Goal: Task Accomplishment & Management: Manage account settings

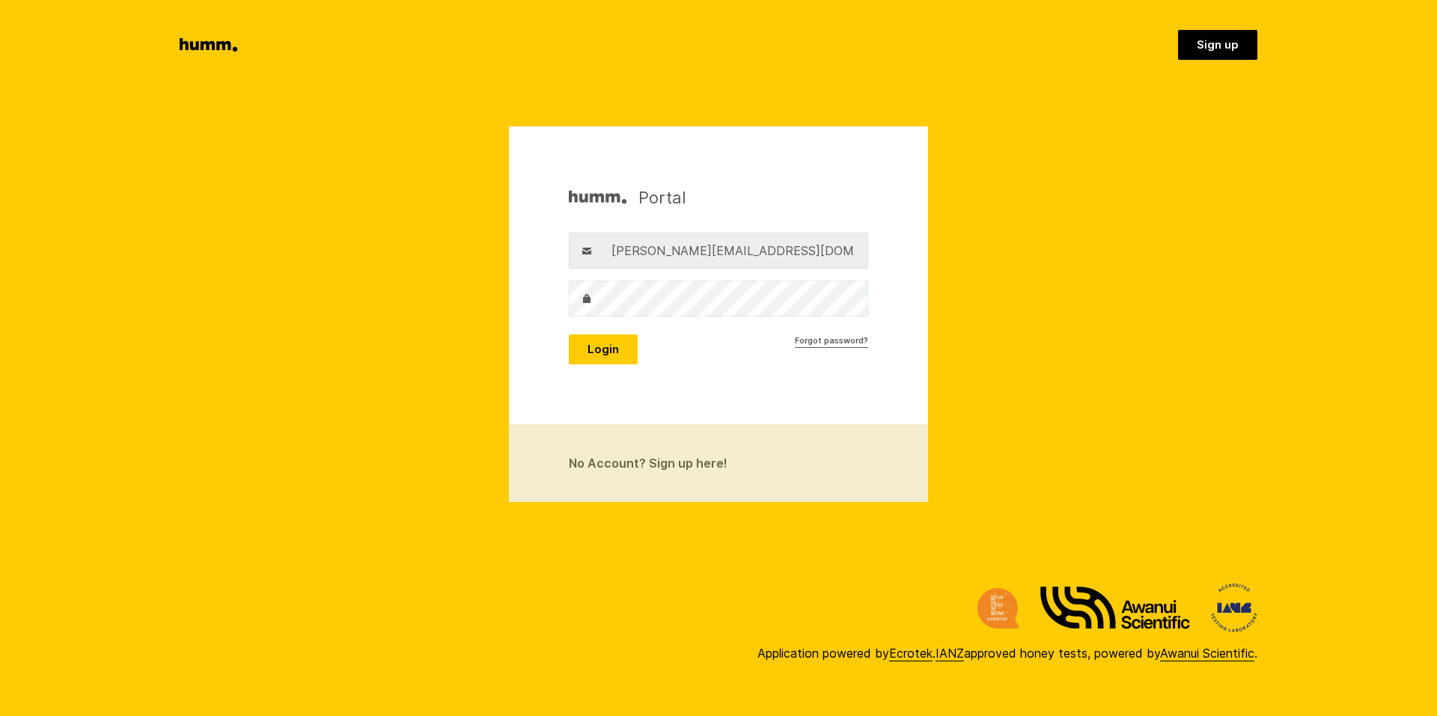
type input "[PERSON_NAME][EMAIL_ADDRESS][DOMAIN_NAME]"
click at [613, 363] on button "Login" at bounding box center [603, 350] width 69 height 30
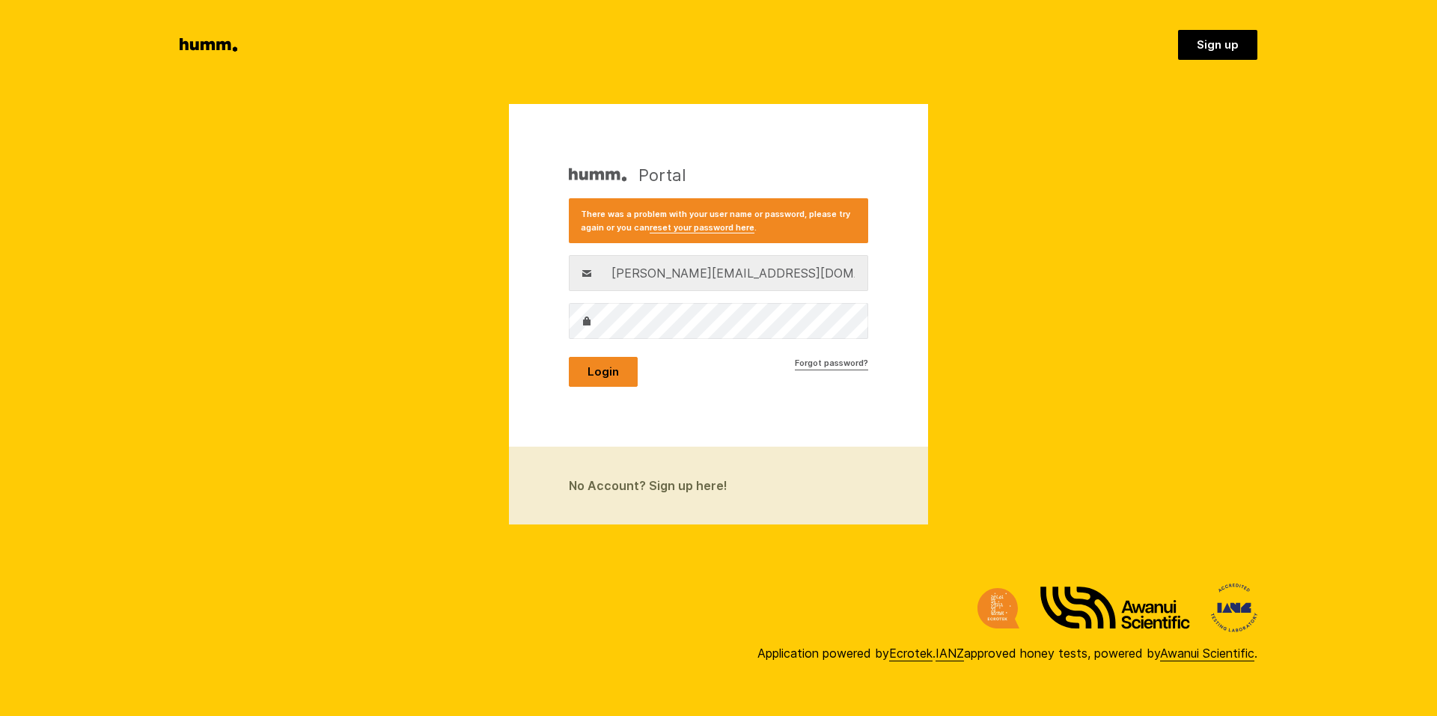
click at [582, 376] on button "Login" at bounding box center [603, 372] width 69 height 30
click at [569, 357] on button "Login" at bounding box center [603, 372] width 69 height 30
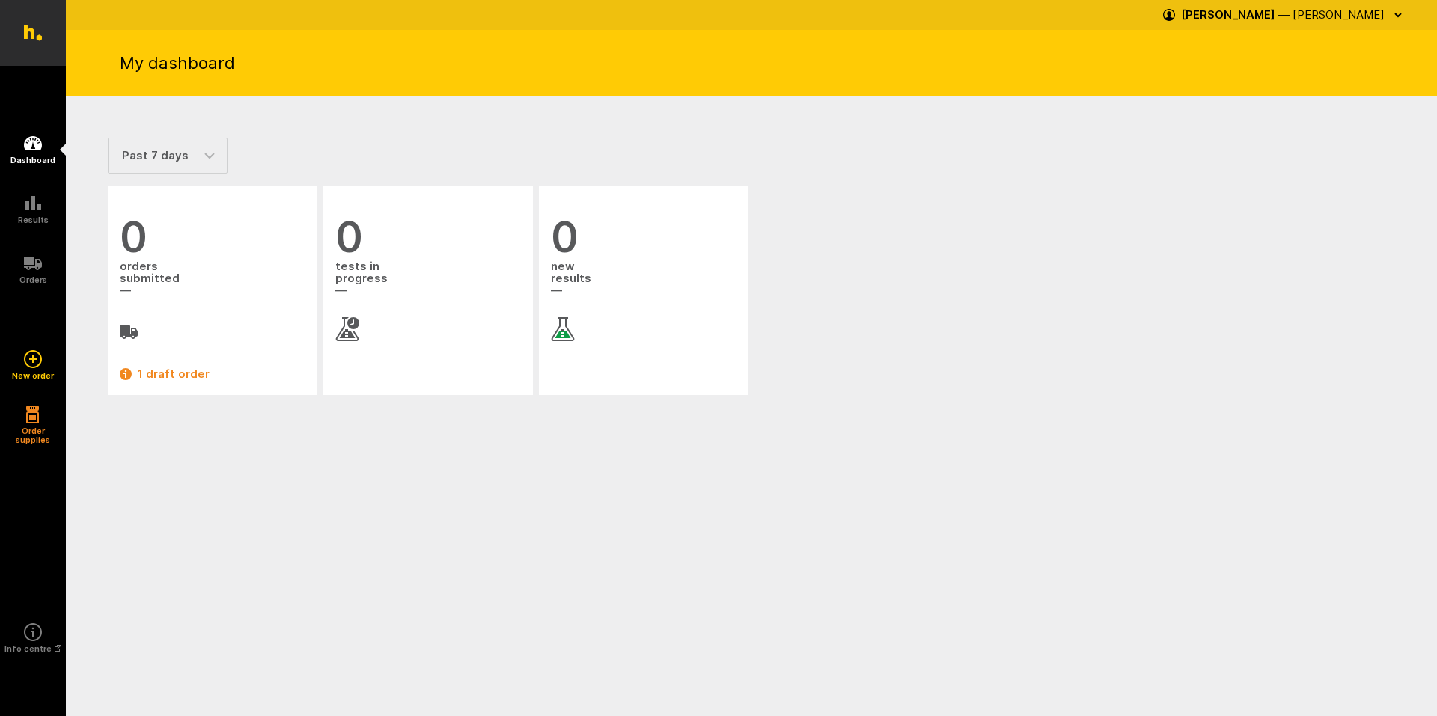
click at [1067, 455] on html "Ecrotek Honey Testing Dashboard Results Orders" at bounding box center [718, 227] width 1437 height 455
